Goal: Information Seeking & Learning: Learn about a topic

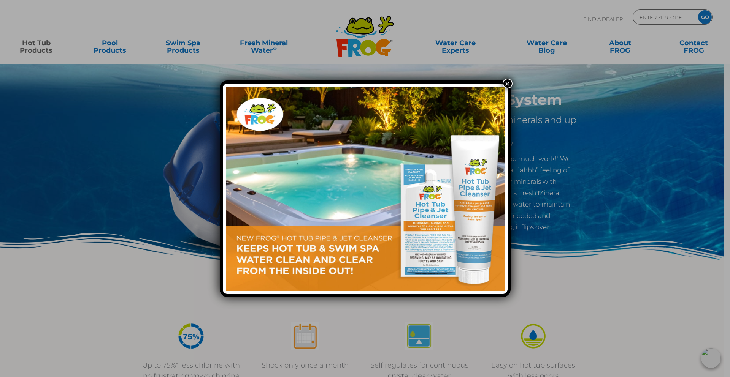
click at [507, 82] on button "×" at bounding box center [507, 84] width 10 height 10
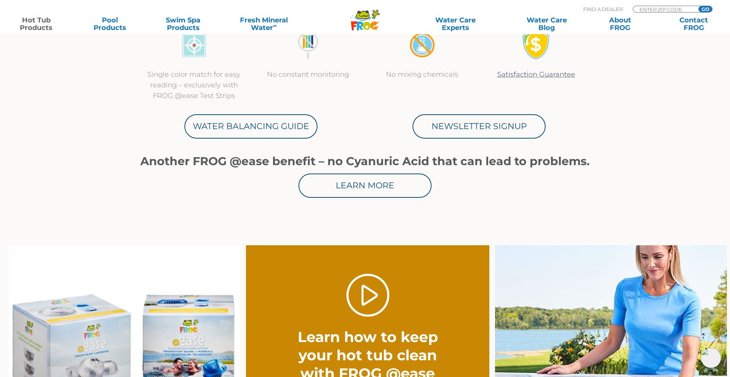
scroll to position [395, 0]
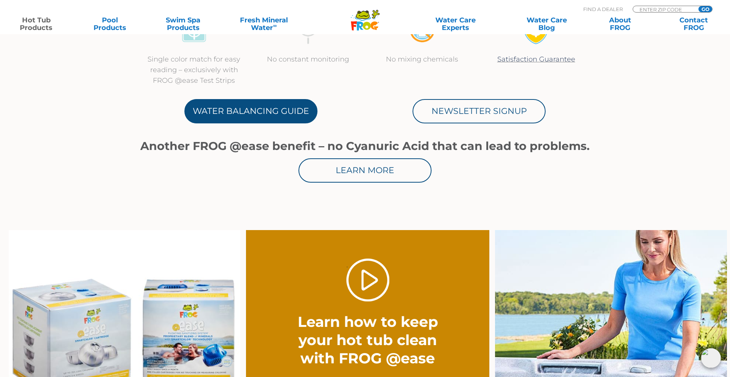
click at [258, 117] on link "Water Balancing Guide" at bounding box center [250, 111] width 133 height 24
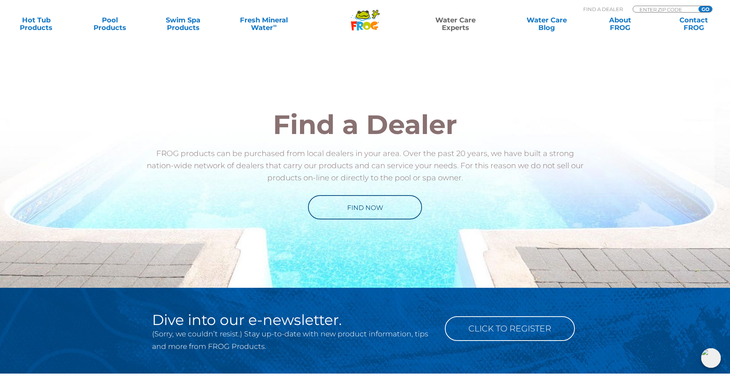
scroll to position [782, 0]
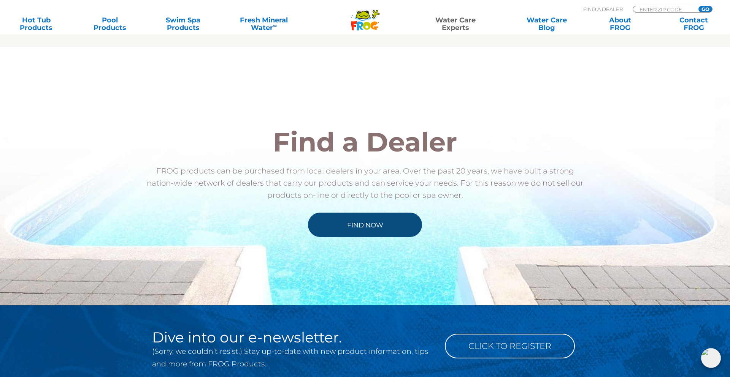
click at [351, 227] on link "Find Now" at bounding box center [365, 225] width 114 height 24
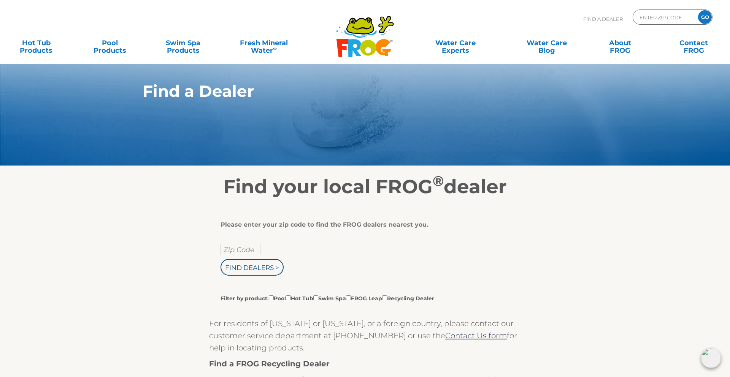
click at [225, 247] on input "Zip Code" at bounding box center [240, 249] width 40 height 11
type input "59068"
click at [250, 265] on input "Find Dealers >" at bounding box center [251, 267] width 63 height 17
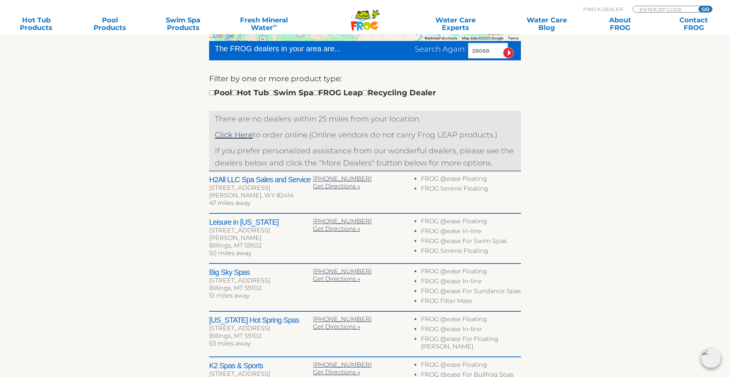
scroll to position [243, 0]
click at [237, 92] on input "checkbox" at bounding box center [234, 92] width 5 height 5
checkbox input "true"
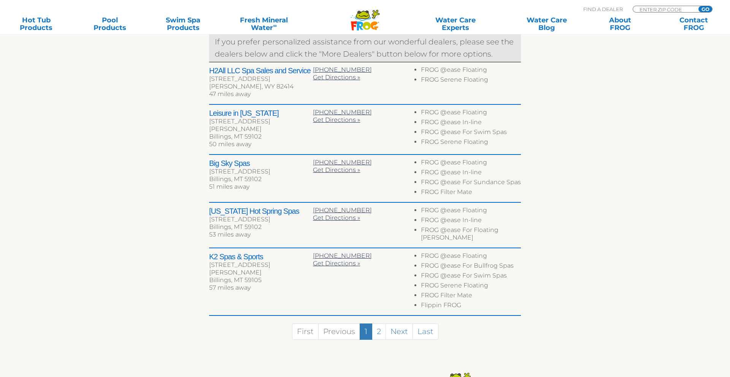
scroll to position [375, 0]
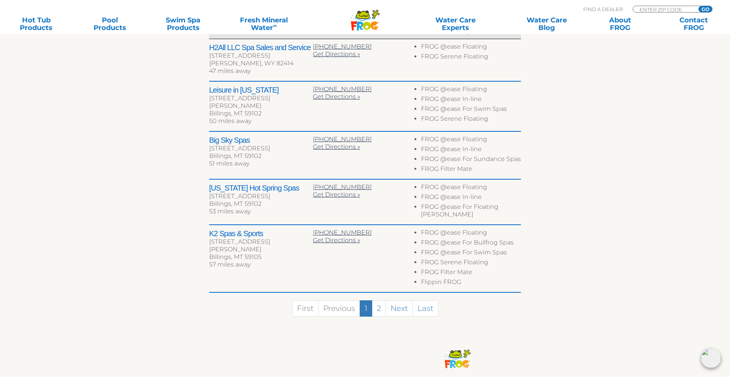
click at [135, 207] on div "To navigate the map with touch gestures double-tap and hold your finger on the …" at bounding box center [364, 79] width 467 height 512
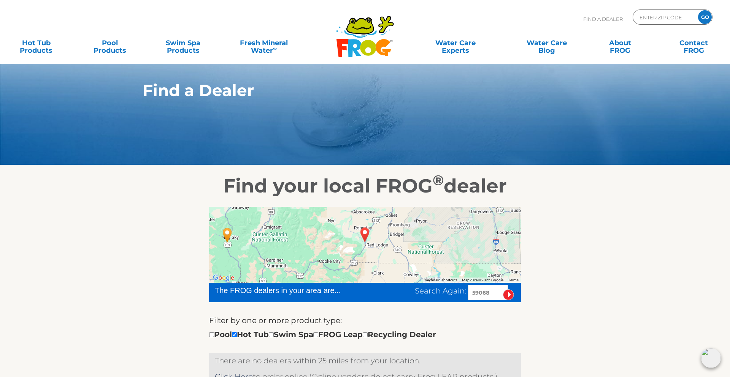
scroll to position [0, 0]
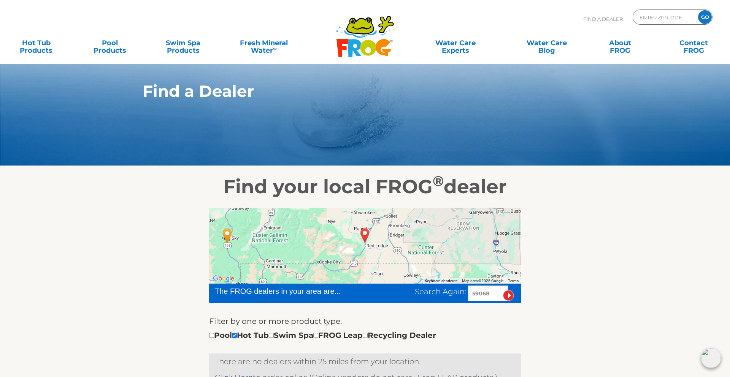
click at [50, 55] on div "MENU MENU Hot Tub Products All Hot Tub Products All Hot Tub Products FROG @ease…" at bounding box center [365, 46] width 714 height 23
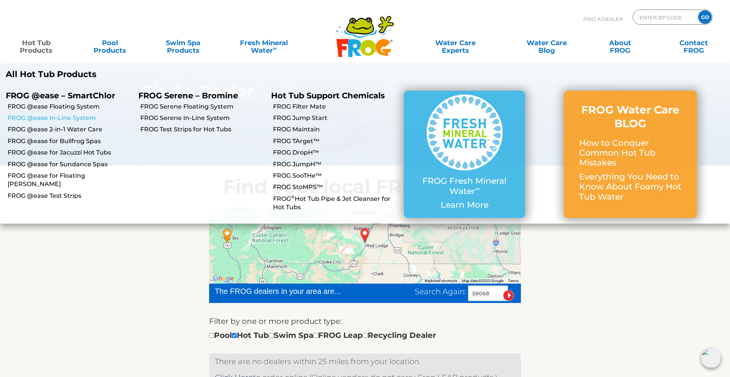
click at [43, 115] on link "FROG @ease In-Line System" at bounding box center [70, 118] width 125 height 8
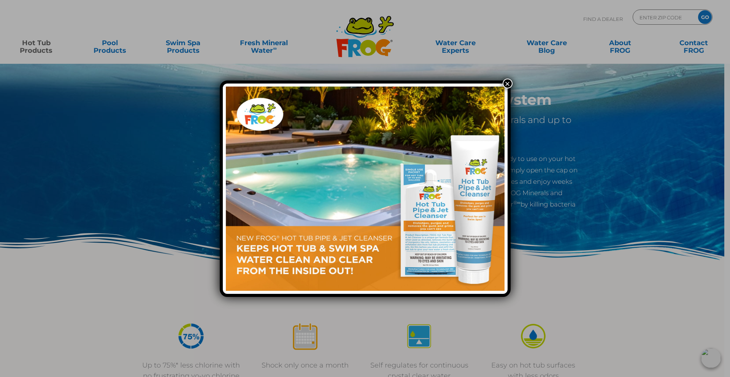
click at [508, 81] on button "×" at bounding box center [507, 84] width 10 height 10
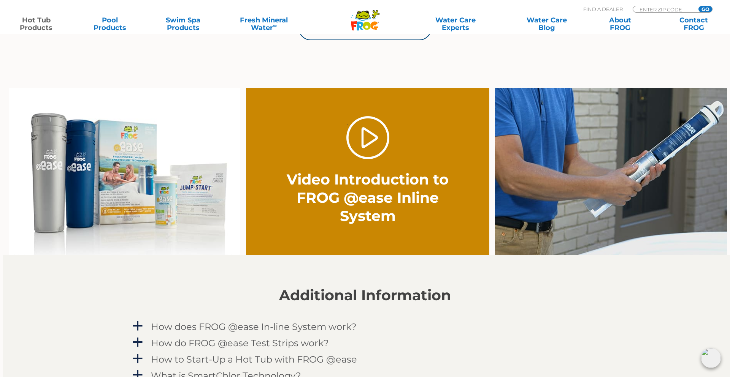
scroll to position [547, 0]
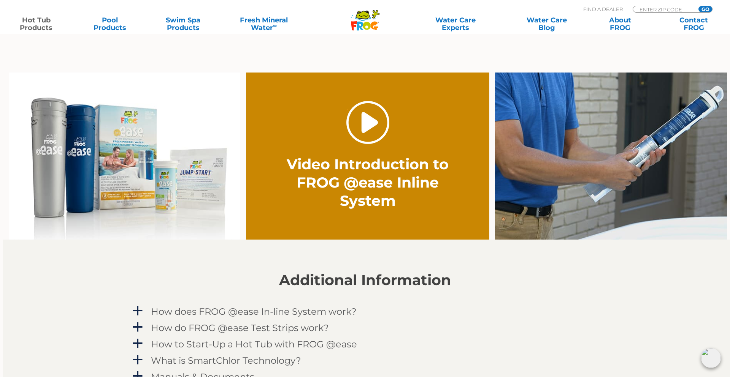
click at [369, 121] on link "." at bounding box center [367, 122] width 43 height 43
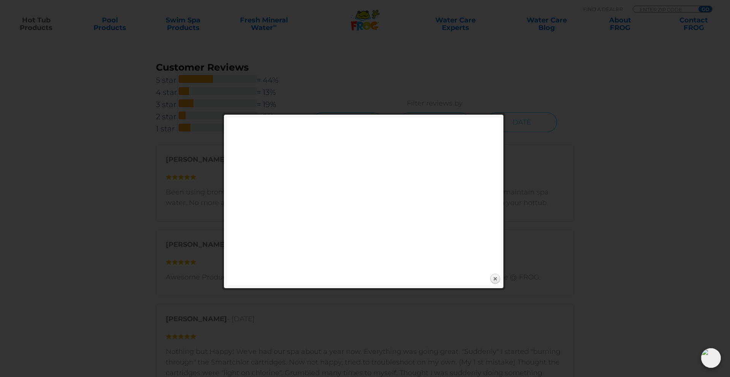
scroll to position [1201, 0]
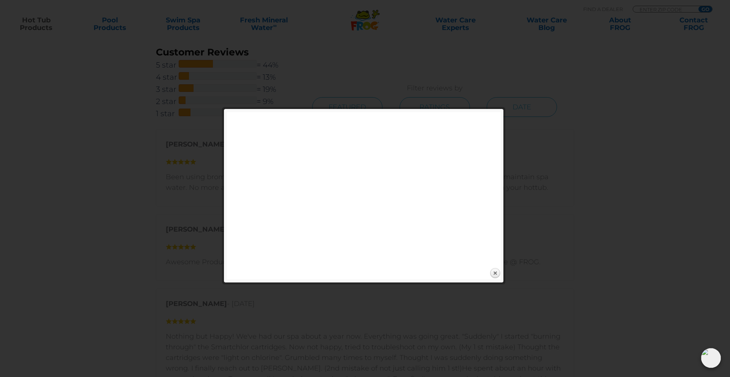
click at [533, 104] on div at bounding box center [365, 294] width 730 height 2990
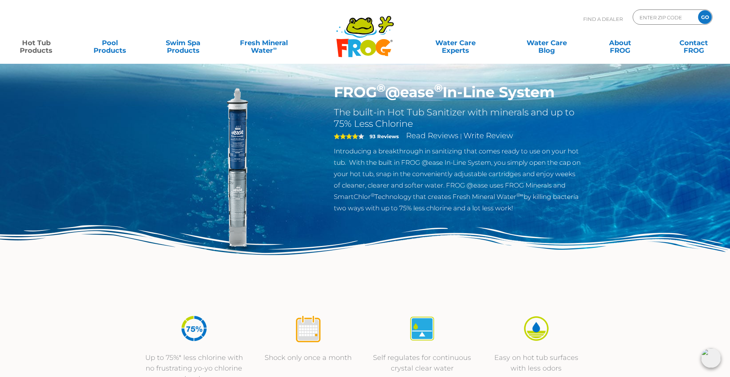
scroll to position [0, 0]
